Goal: Navigation & Orientation: Find specific page/section

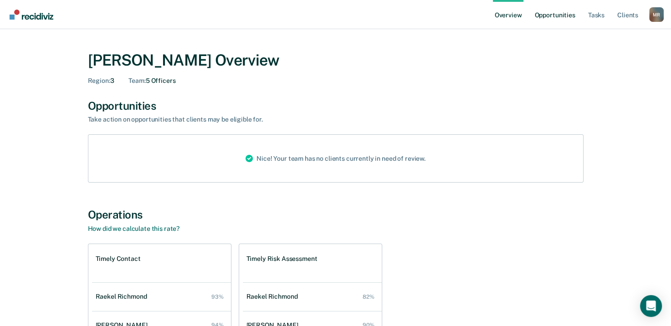
click at [548, 16] on link "Opportunities" at bounding box center [554, 14] width 44 height 29
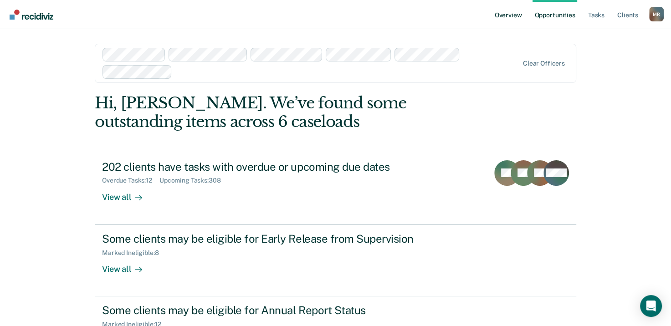
click at [496, 15] on link "Overview" at bounding box center [508, 14] width 31 height 29
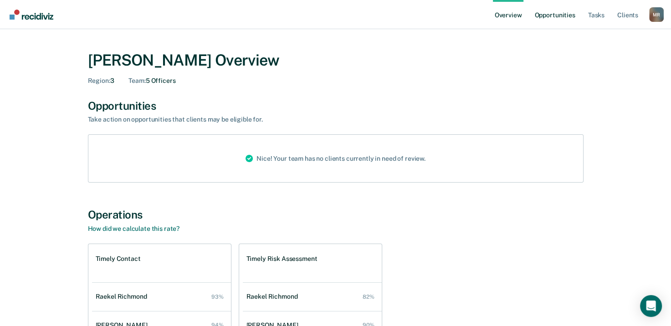
click at [546, 18] on link "Opportunities" at bounding box center [554, 14] width 44 height 29
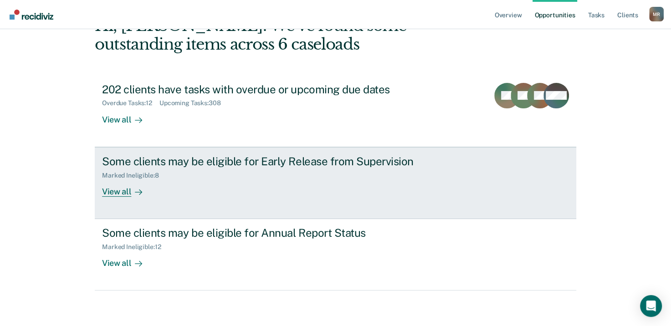
scroll to position [78, 0]
click at [124, 195] on div "View all" at bounding box center [127, 188] width 51 height 18
